Goal: Task Accomplishment & Management: Complete application form

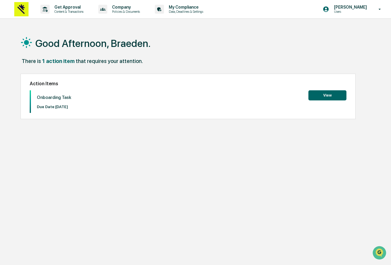
click at [323, 98] on button "View" at bounding box center [328, 95] width 38 height 10
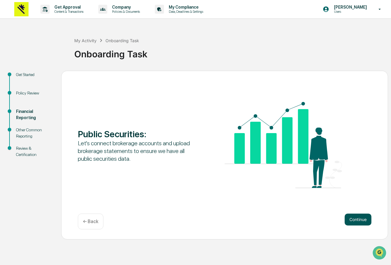
click at [353, 221] on button "Continue" at bounding box center [358, 220] width 27 height 12
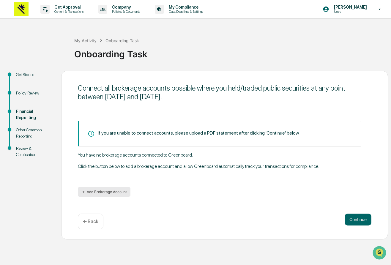
click at [107, 190] on button "Add Brokerage Account" at bounding box center [104, 192] width 53 height 10
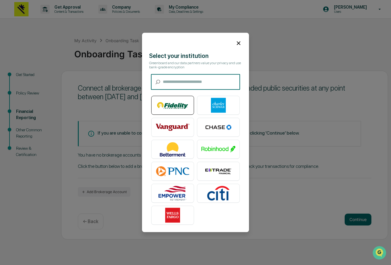
click at [179, 108] on img at bounding box center [173, 105] width 34 height 15
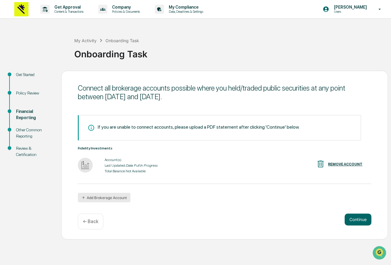
click at [106, 194] on button "Add Brokerage Account" at bounding box center [104, 198] width 53 height 10
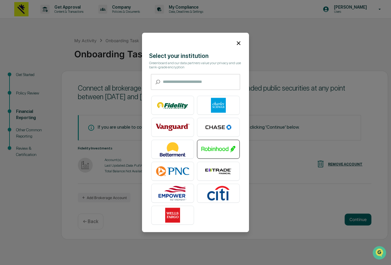
click at [220, 150] on img at bounding box center [219, 149] width 34 height 15
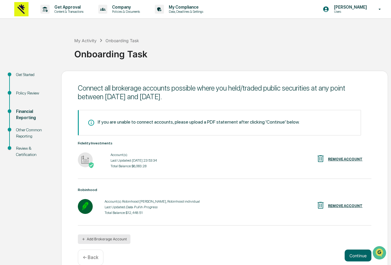
click at [103, 236] on button "Add Brokerage Account" at bounding box center [104, 239] width 53 height 10
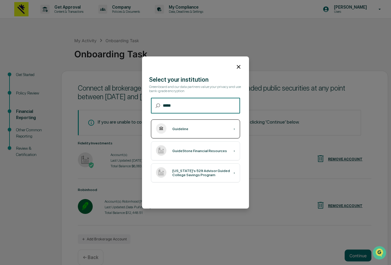
type input "*****"
click at [185, 132] on div "Guideline ›" at bounding box center [195, 128] width 89 height 19
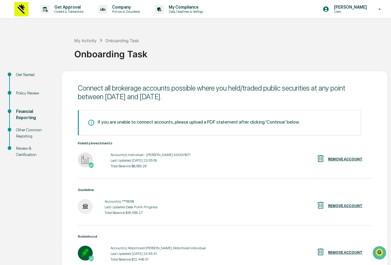
scroll to position [57, 0]
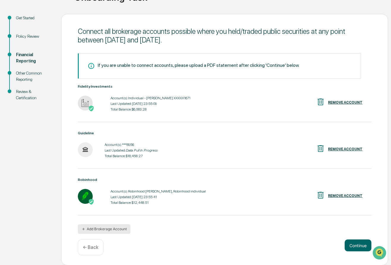
click at [99, 230] on button "Add Brokerage Account" at bounding box center [104, 229] width 53 height 10
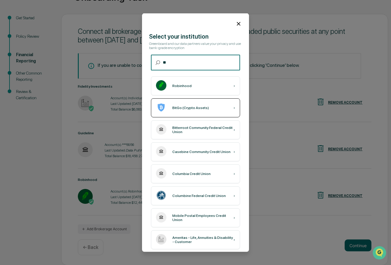
type input "*"
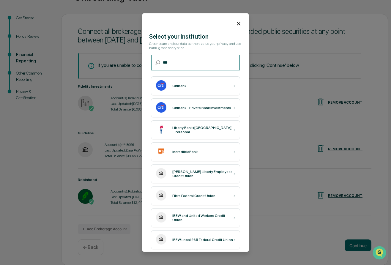
type input "****"
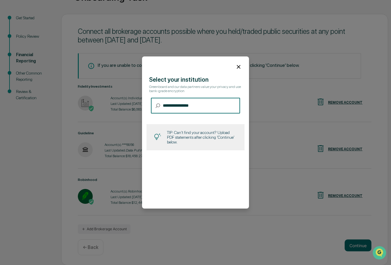
type input "**********"
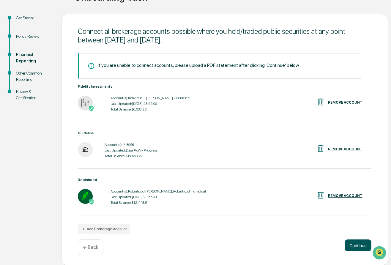
click at [363, 247] on button "Continue" at bounding box center [358, 246] width 27 height 12
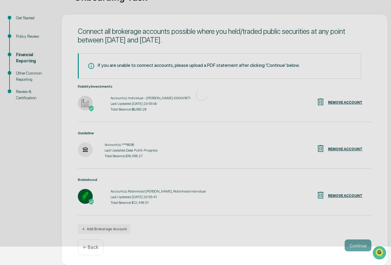
scroll to position [0, 0]
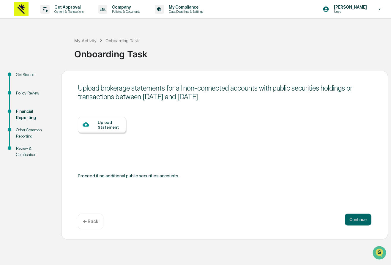
click at [108, 125] on div "Upload Statement" at bounding box center [109, 125] width 23 height 10
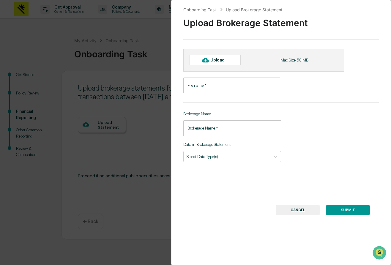
click at [217, 67] on div "Upload Max Size 50 MB" at bounding box center [263, 60] width 161 height 23
click at [217, 60] on div "Upload" at bounding box center [219, 60] width 19 height 5
type input "**********"
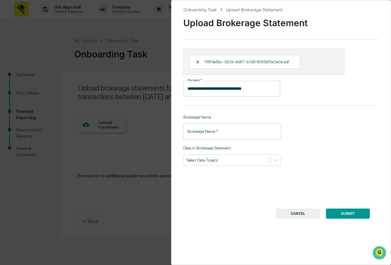
click at [225, 132] on input "Brokerage Name   *" at bounding box center [232, 132] width 98 height 16
type input "****"
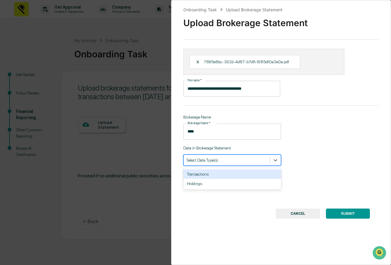
click at [222, 159] on div at bounding box center [227, 160] width 80 height 6
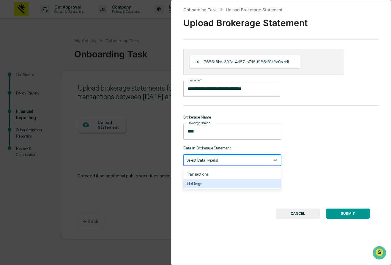
click at [218, 181] on div "Holdings" at bounding box center [232, 184] width 98 height 10
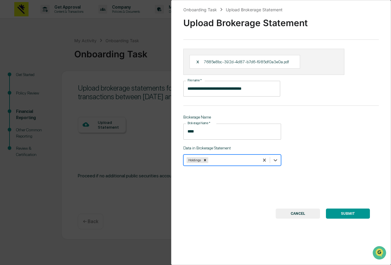
click at [344, 213] on button "SUBMIT" at bounding box center [348, 214] width 44 height 10
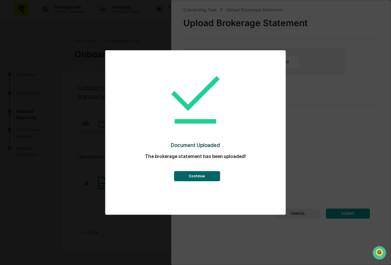
click at [182, 177] on button "Continue" at bounding box center [197, 176] width 46 height 10
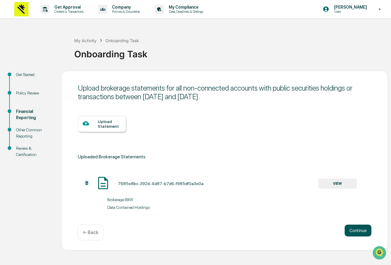
click at [355, 232] on button "Continue" at bounding box center [358, 231] width 27 height 12
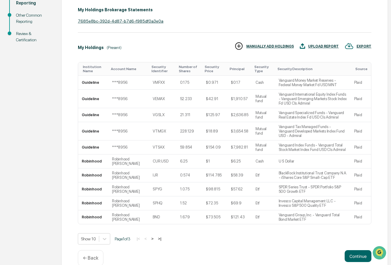
scroll to position [126, 0]
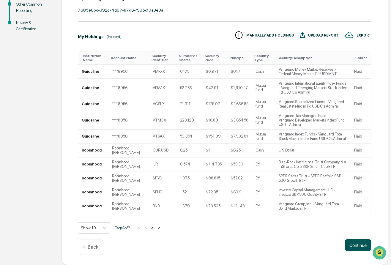
click at [354, 246] on button "Continue" at bounding box center [358, 245] width 27 height 12
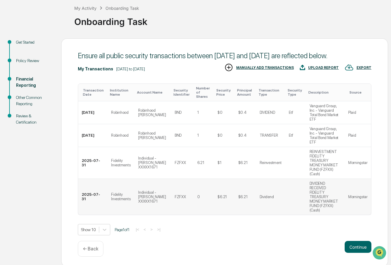
scroll to position [43, 0]
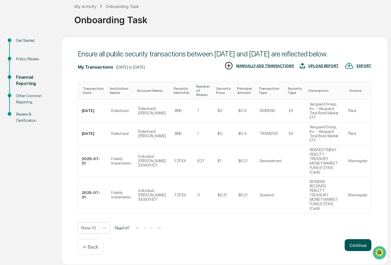
click at [355, 243] on button "Continue" at bounding box center [358, 245] width 27 height 12
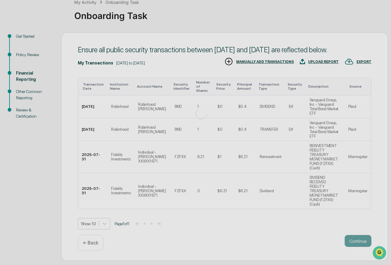
scroll to position [0, 0]
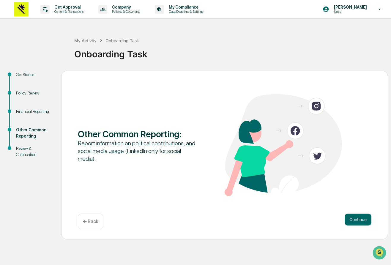
click at [79, 143] on div "Report information on political contributions, and social media usage (LinkedIn…" at bounding box center [136, 150] width 117 height 23
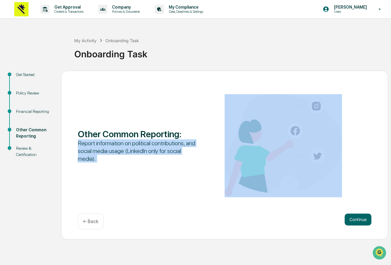
click at [79, 143] on div "Report information on political contributions, and social media usage (LinkedIn…" at bounding box center [136, 150] width 117 height 23
click at [129, 154] on div "Report information on political contributions, and social media usage (LinkedIn…" at bounding box center [136, 150] width 117 height 23
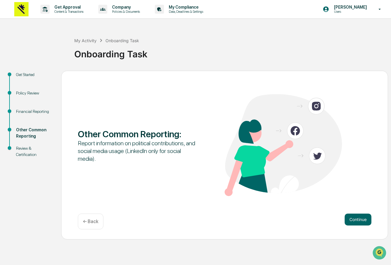
click at [141, 154] on div "Report information on political contributions, and social media usage (LinkedIn…" at bounding box center [136, 150] width 117 height 23
click at [358, 219] on button "Continue" at bounding box center [358, 220] width 27 height 12
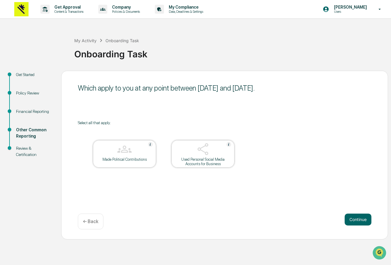
click at [198, 151] on img at bounding box center [203, 149] width 14 height 14
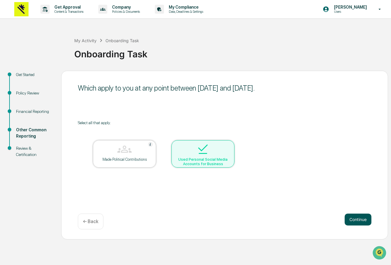
click at [352, 218] on button "Continue" at bounding box center [358, 220] width 27 height 12
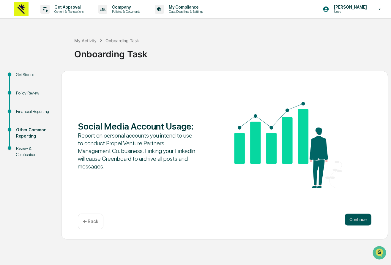
click at [359, 222] on button "Continue" at bounding box center [358, 220] width 27 height 12
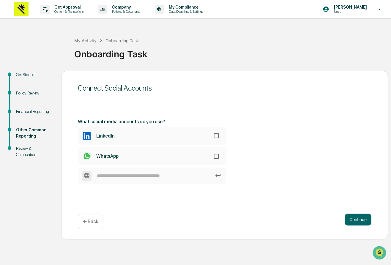
click at [211, 137] on label "LinkedIn" at bounding box center [152, 136] width 149 height 18
click at [211, 149] on label "WhatsApp" at bounding box center [152, 156] width 149 height 18
click at [169, 175] on input at bounding box center [152, 176] width 149 height 16
type input "*******"
click at [358, 223] on button "Continue" at bounding box center [358, 220] width 27 height 12
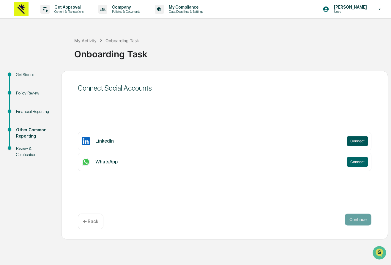
click at [357, 141] on button "Connect" at bounding box center [357, 141] width 21 height 10
click at [364, 164] on button "Connect" at bounding box center [357, 162] width 21 height 10
click at [359, 163] on button "Connect" at bounding box center [357, 162] width 21 height 10
click at [327, 164] on div "WhatsApp" at bounding box center [212, 162] width 263 height 10
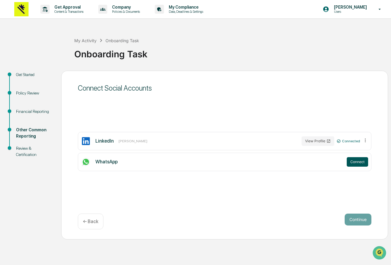
click at [356, 164] on button "Connect" at bounding box center [357, 162] width 21 height 10
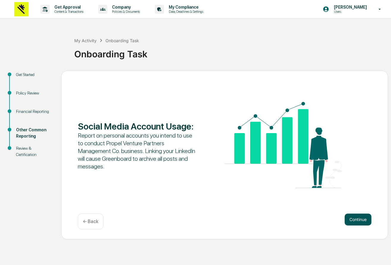
click at [354, 218] on button "Continue" at bounding box center [358, 220] width 27 height 12
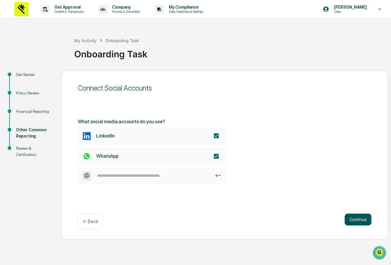
click at [358, 220] on button "Continue" at bounding box center [358, 220] width 27 height 12
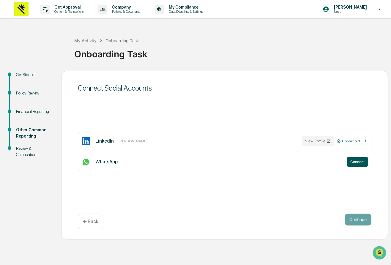
click at [356, 164] on button "Connect" at bounding box center [357, 162] width 21 height 10
click at [85, 226] on div "← Back" at bounding box center [91, 222] width 26 height 16
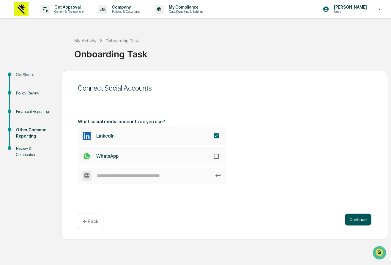
click at [353, 218] on button "Continue" at bounding box center [358, 220] width 27 height 12
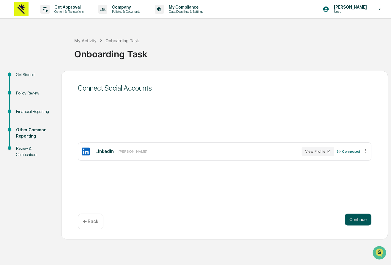
click at [356, 222] on button "Continue" at bounding box center [358, 220] width 27 height 12
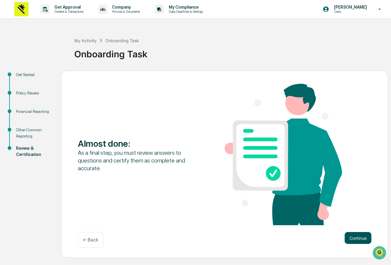
click at [357, 234] on button "Continue" at bounding box center [358, 238] width 27 height 12
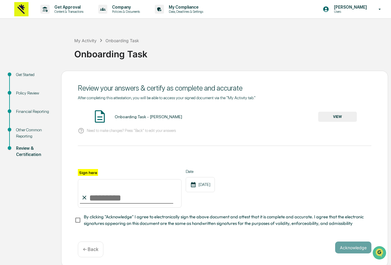
click at [324, 116] on button "VIEW" at bounding box center [337, 117] width 39 height 10
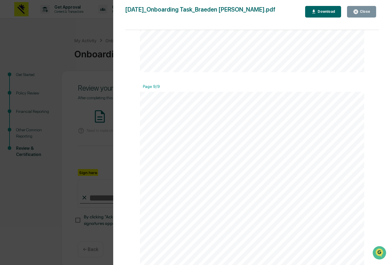
scroll to position [2, 0]
click at [359, 18] on div "[DATE]_Onboarding Task_Braeden [PERSON_NAME].pdf Close Download Page 1/9 [DATE]…" at bounding box center [252, 138] width 254 height 265
click at [353, 12] on button "Close" at bounding box center [361, 12] width 29 height 12
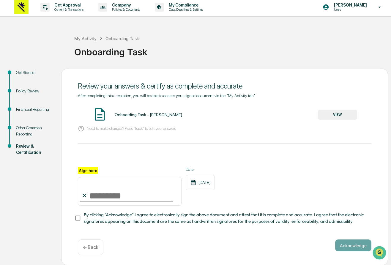
click at [98, 250] on p "← Back" at bounding box center [90, 248] width 15 height 6
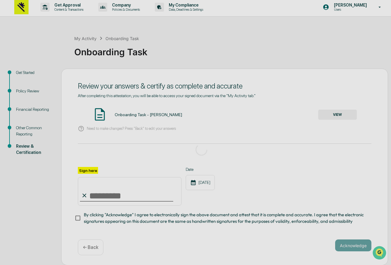
scroll to position [0, 0]
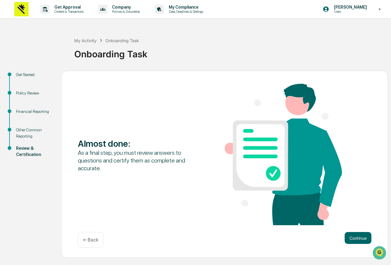
click at [91, 241] on p "← Back" at bounding box center [90, 240] width 15 height 6
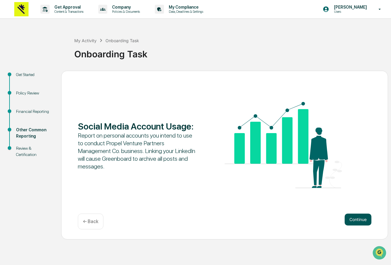
click at [363, 217] on button "Continue" at bounding box center [358, 220] width 27 height 12
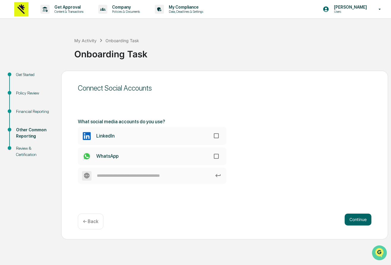
click at [383, 258] on icon "Open customer support" at bounding box center [379, 260] width 15 height 15
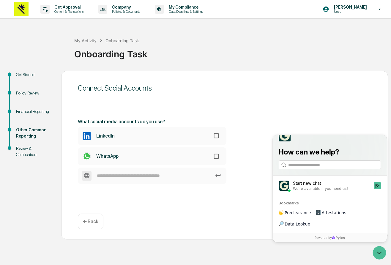
click at [344, 186] on div "Start new chat" at bounding box center [331, 183] width 77 height 6
click at [374, 189] on button "Start new chat We're available if you need us!" at bounding box center [377, 185] width 7 height 7
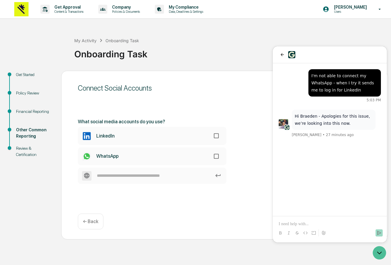
click at [313, 220] on div at bounding box center [329, 227] width 109 height 23
click at [303, 224] on p at bounding box center [330, 224] width 102 height 6
